Goal: Check status: Check status

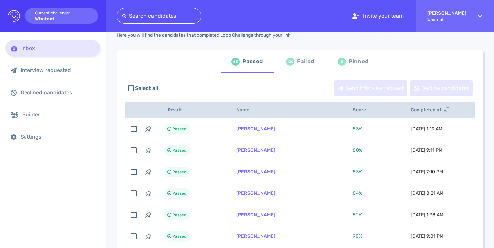
scroll to position [27, 0]
click at [289, 58] on div "120" at bounding box center [290, 61] width 8 height 8
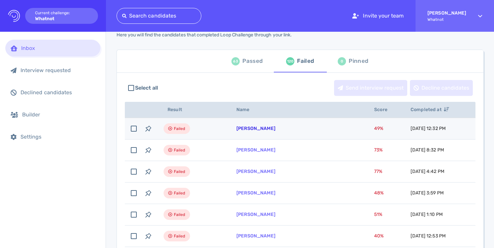
click at [275, 127] on link "[PERSON_NAME]" at bounding box center [255, 129] width 39 height 6
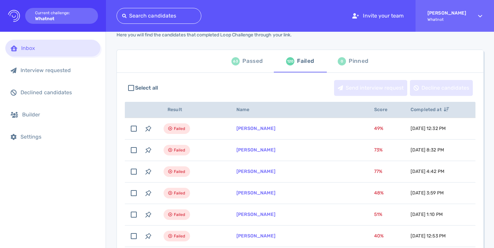
click at [251, 62] on div "Passed" at bounding box center [252, 61] width 20 height 10
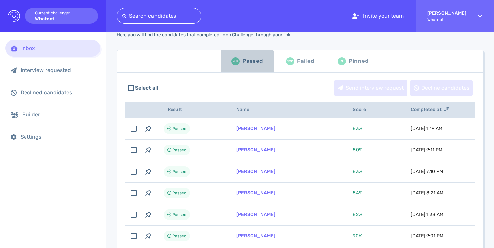
click at [250, 62] on div "Passed" at bounding box center [252, 61] width 20 height 10
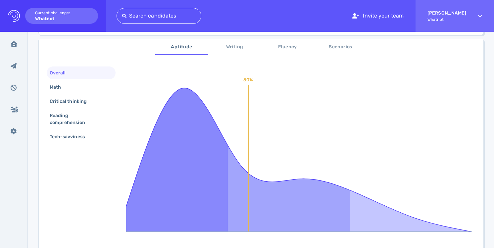
scroll to position [108, 0]
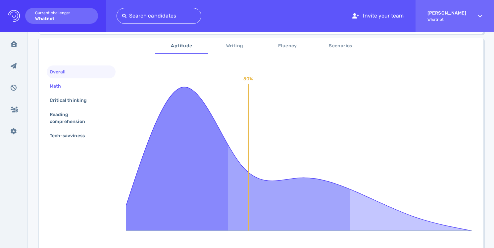
click at [71, 85] on div "Math" at bounding box center [81, 86] width 69 height 13
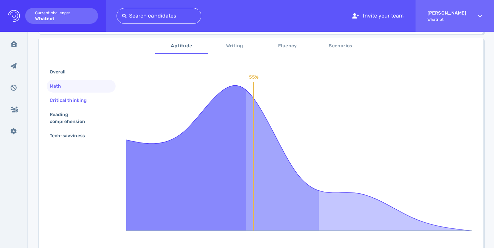
click at [77, 100] on div "Critical thinking" at bounding box center [71, 101] width 46 height 10
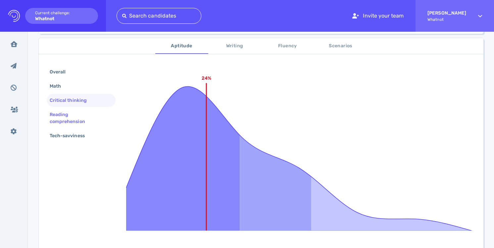
click at [79, 115] on div "Reading comprehension" at bounding box center [78, 118] width 60 height 17
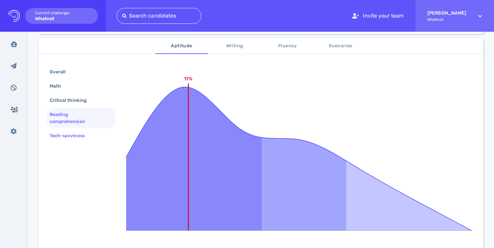
click at [81, 134] on div "Tech-savviness" at bounding box center [70, 136] width 44 height 10
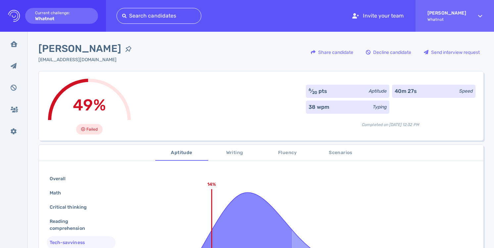
scroll to position [0, 0]
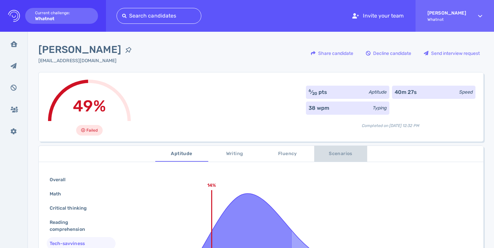
click at [335, 150] on span "Scenarios" at bounding box center [340, 154] width 45 height 8
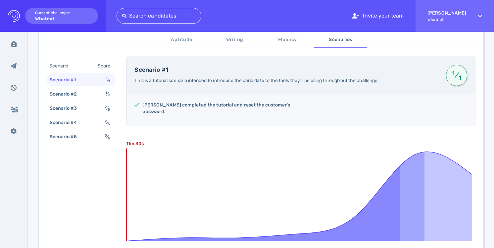
scroll to position [114, 0]
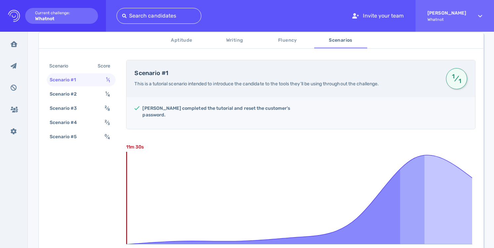
click at [233, 41] on span "Writing" at bounding box center [234, 40] width 45 height 8
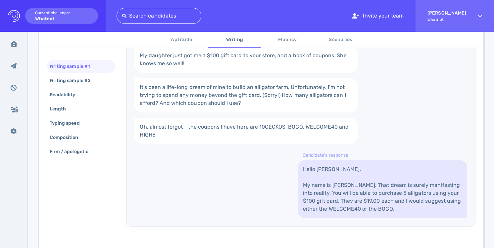
scroll to position [171, 0]
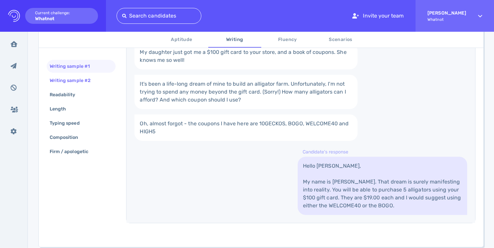
click at [96, 80] on div "Writing sample #2" at bounding box center [73, 81] width 50 height 10
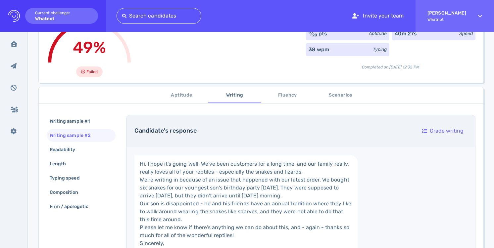
scroll to position [82, 0]
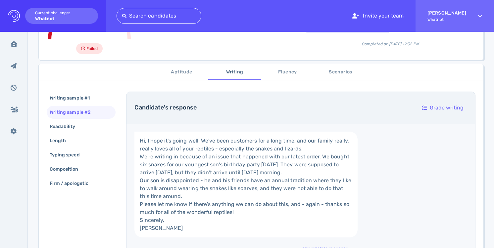
click at [276, 74] on span "Fluency" at bounding box center [287, 72] width 45 height 8
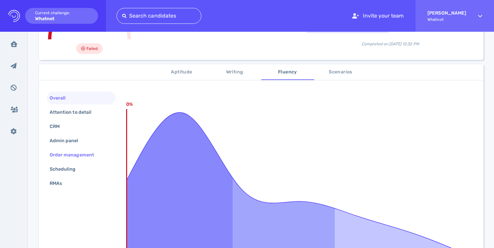
click at [87, 157] on div "Order management" at bounding box center [75, 155] width 54 height 10
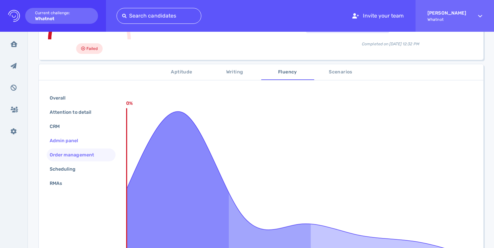
click at [79, 147] on div "Admin panel" at bounding box center [81, 140] width 69 height 13
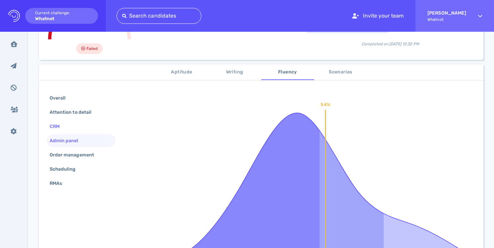
click at [78, 131] on div "CRM" at bounding box center [81, 126] width 69 height 13
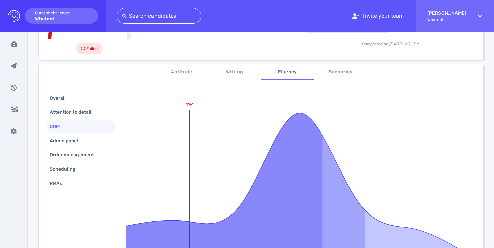
click at [71, 176] on div "Overall Attention to detail CRM Admin panel Order management Scheduling RMAs" at bounding box center [81, 142] width 69 height 100
click at [73, 173] on div "Scheduling" at bounding box center [65, 170] width 35 height 10
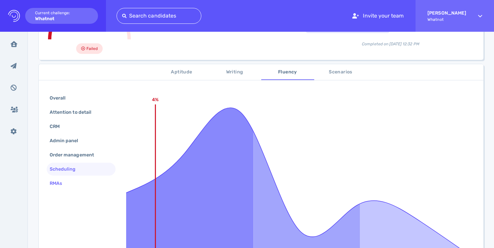
click at [68, 183] on div "RMAs" at bounding box center [59, 184] width 22 height 10
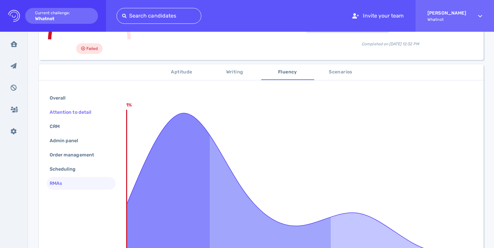
click at [72, 115] on div "Attention to detail" at bounding box center [73, 113] width 51 height 10
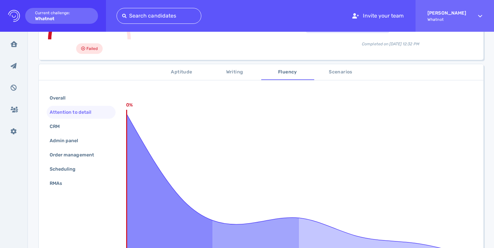
click at [337, 62] on div "Aptitude Writing Fluency Scenarios Overall Attention to detail CRM Admin panel …" at bounding box center [260, 200] width 445 height 281
click at [335, 72] on span "Scenarios" at bounding box center [340, 72] width 45 height 8
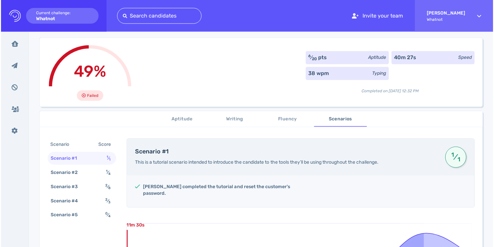
scroll to position [0, 0]
